Goal: Navigation & Orientation: Go to known website

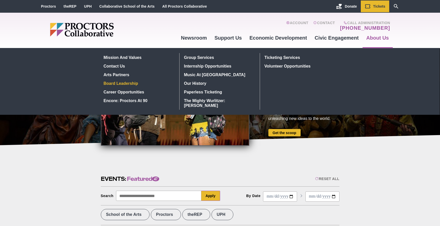
click at [133, 85] on link "Board Leadership" at bounding box center [139, 83] width 74 height 9
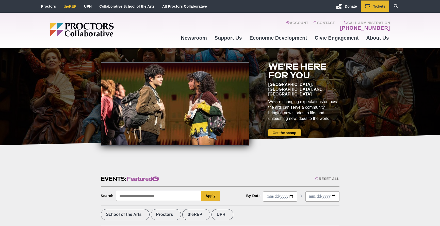
click at [66, 4] on link "theREP" at bounding box center [69, 6] width 13 height 4
